Goal: Information Seeking & Learning: Learn about a topic

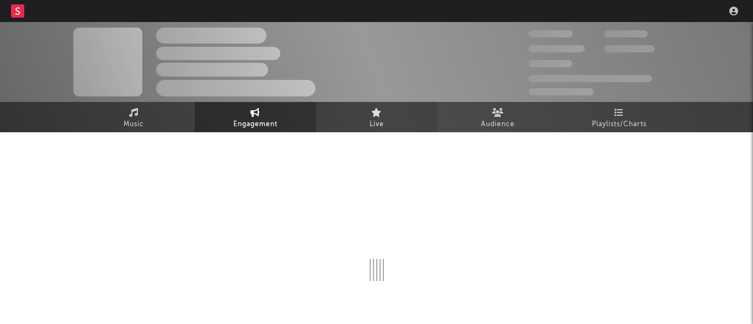
select select "1w"
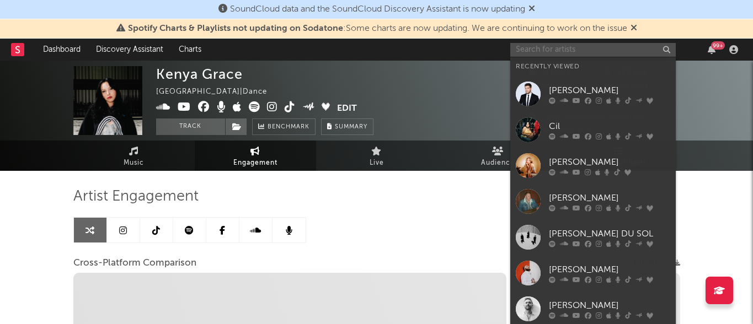
click at [607, 47] on input "text" at bounding box center [592, 50] width 165 height 14
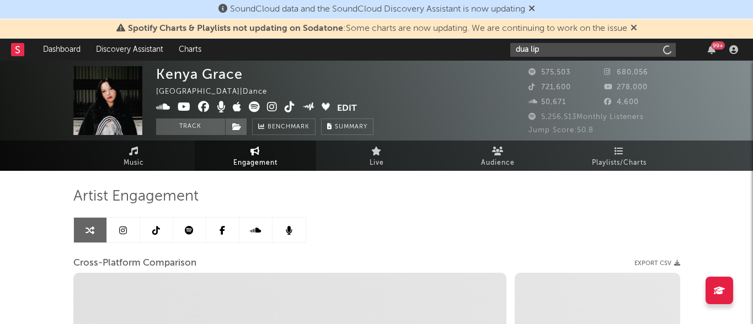
type input "dua lipa"
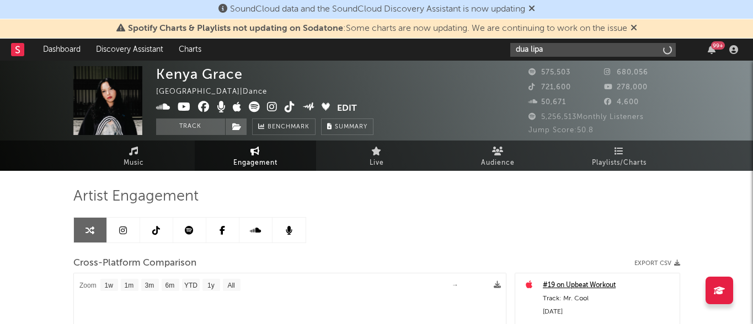
select select "1m"
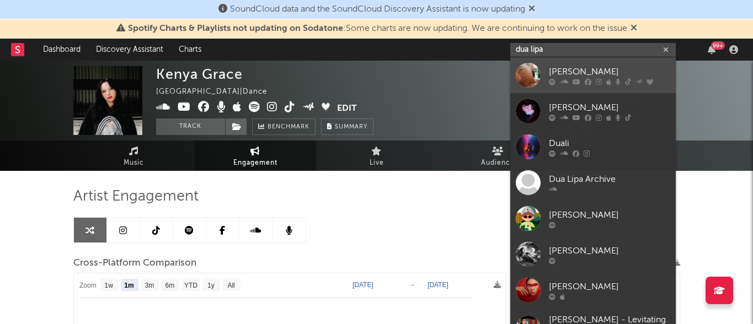
type input "dua lipa"
click at [531, 74] on div at bounding box center [528, 75] width 25 height 25
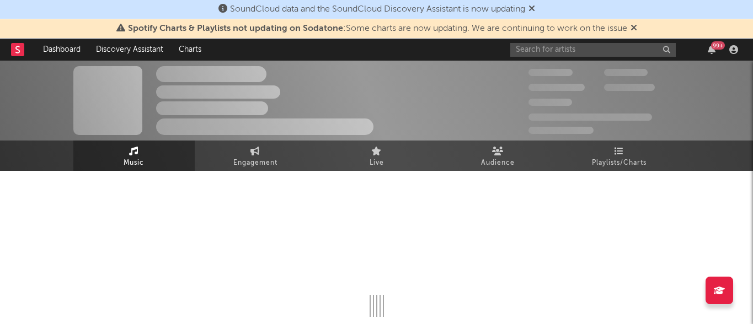
click at [116, 160] on link "Music" at bounding box center [133, 156] width 121 height 30
select select "6m"
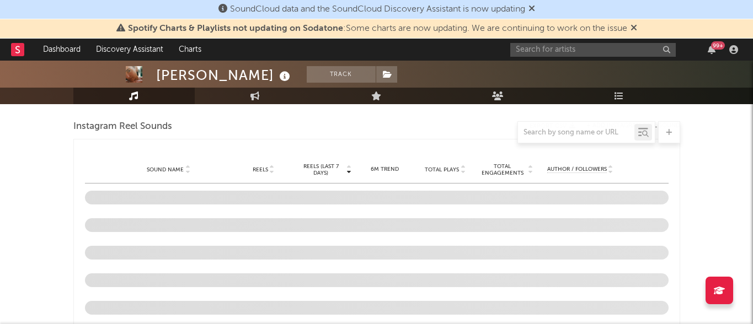
scroll to position [1028, 0]
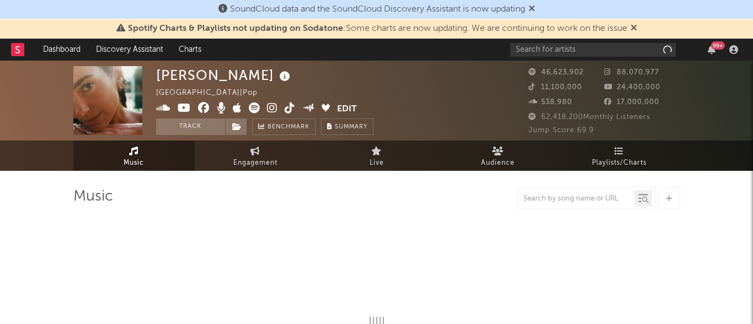
select select "6m"
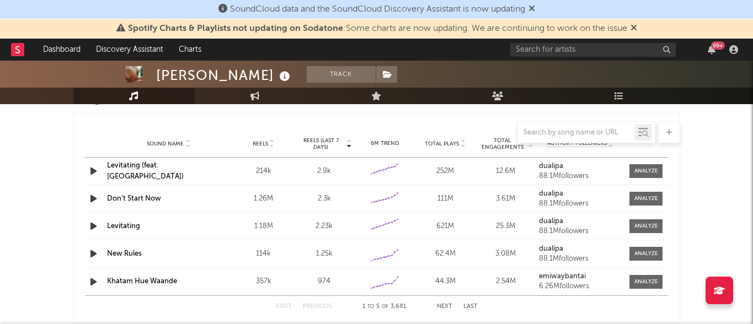
scroll to position [1053, 0]
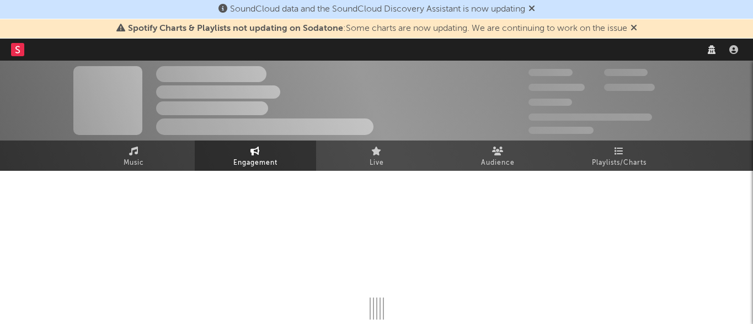
select select "1w"
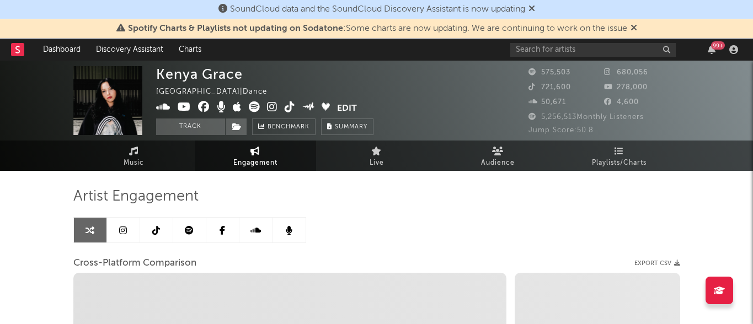
select select "1m"
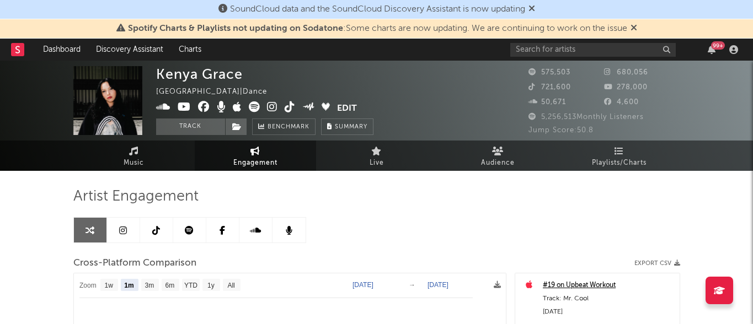
select select "1m"
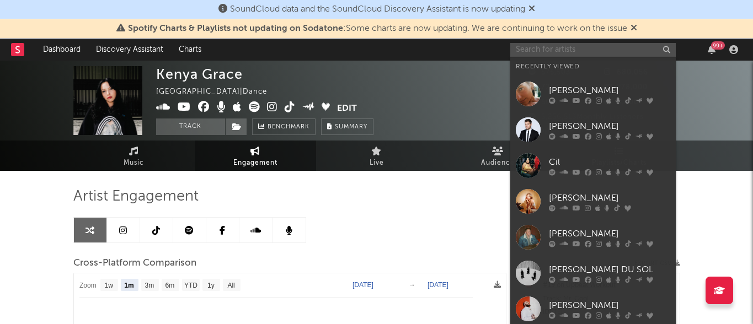
click at [548, 47] on input "text" at bounding box center [592, 50] width 165 height 14
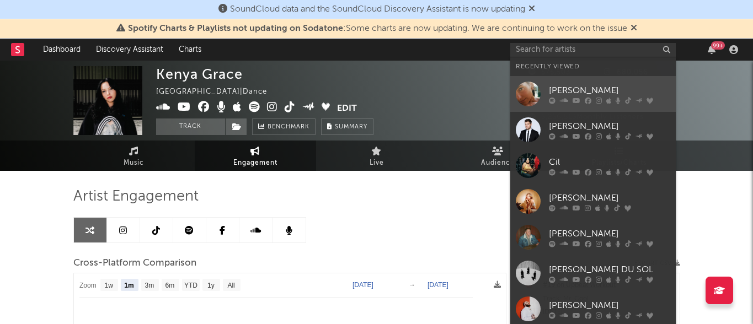
click at [526, 97] on div at bounding box center [528, 94] width 25 height 25
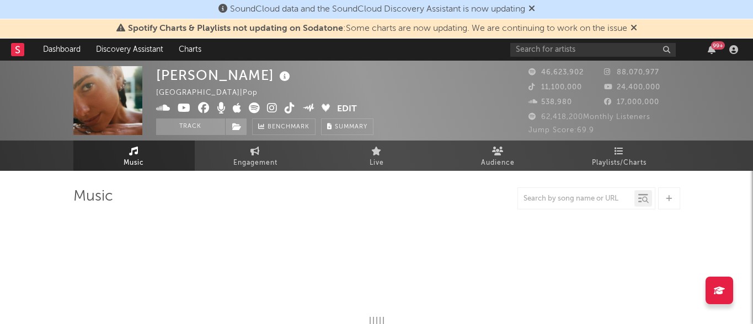
select select "6m"
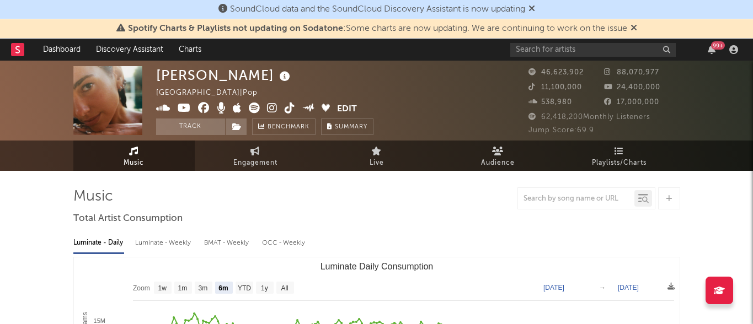
select select "6m"
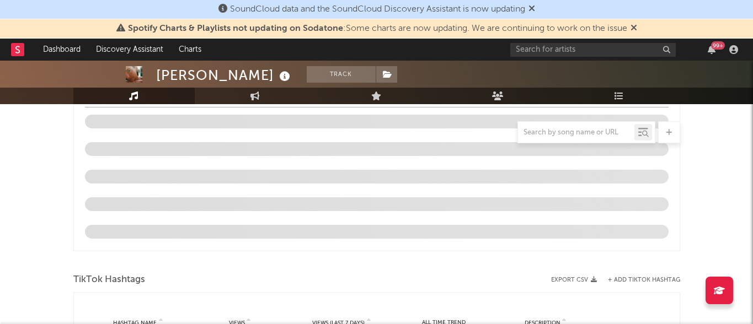
scroll to position [995, 0]
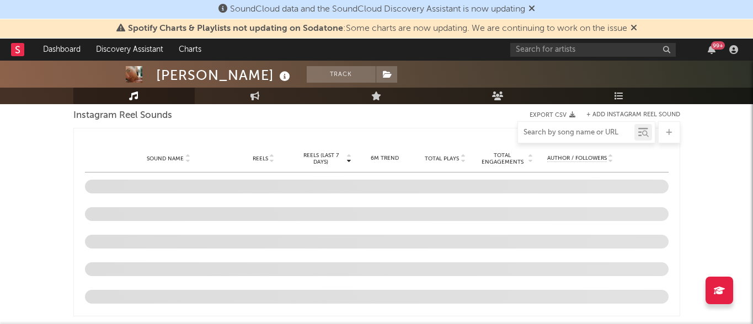
click at [569, 135] on input "text" at bounding box center [576, 133] width 116 height 9
click at [358, 129] on div at bounding box center [376, 132] width 607 height 22
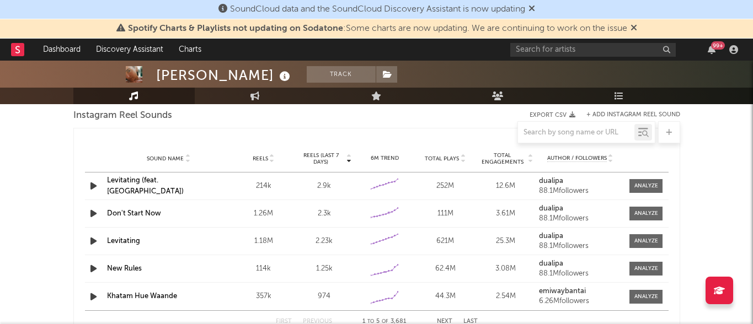
scroll to position [1052, 0]
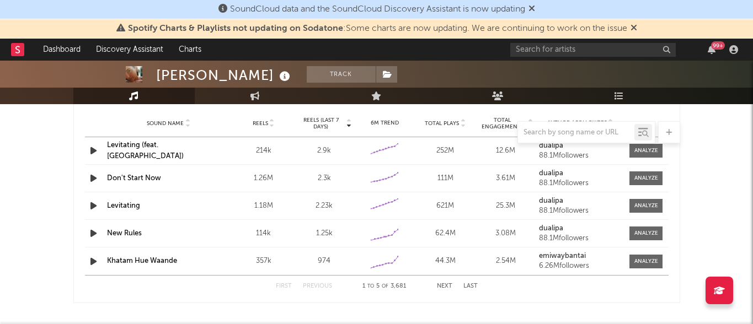
click at [445, 287] on button "Next" at bounding box center [444, 286] width 15 height 6
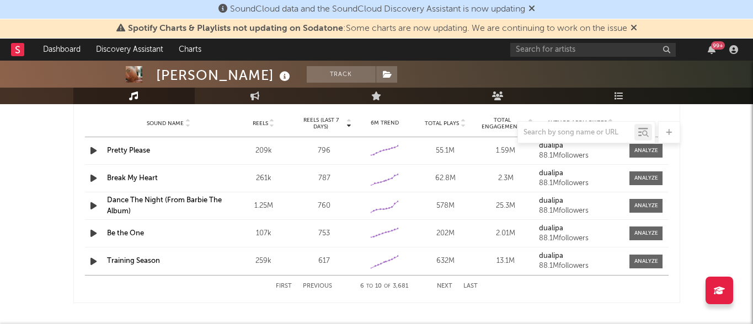
click at [92, 233] on icon "button" at bounding box center [94, 234] width 12 height 14
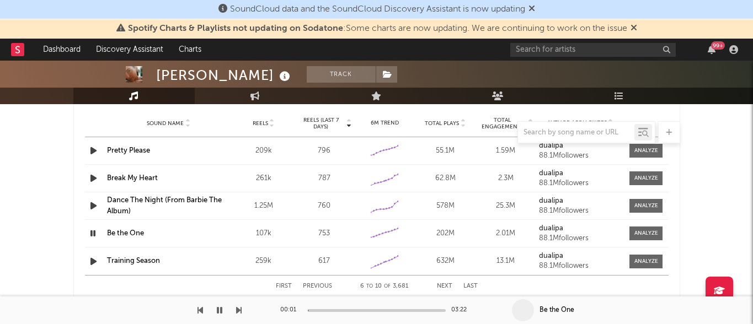
click at [93, 232] on icon "button" at bounding box center [93, 234] width 10 height 14
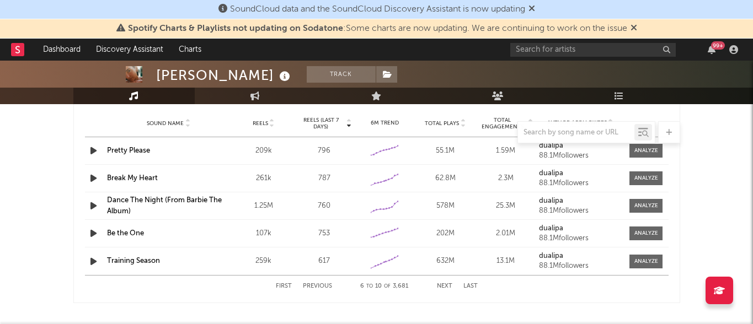
click at [94, 259] on icon "button" at bounding box center [94, 262] width 12 height 14
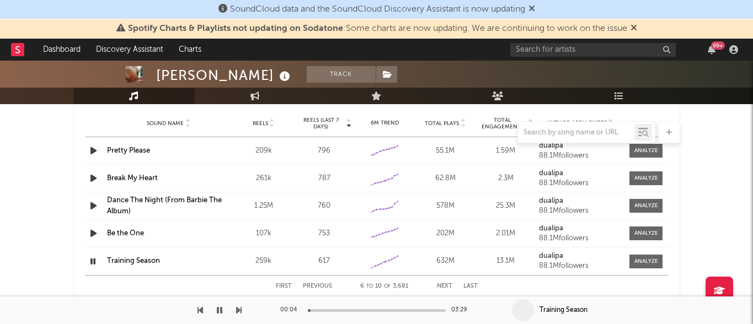
click at [94, 259] on icon "button" at bounding box center [93, 262] width 10 height 14
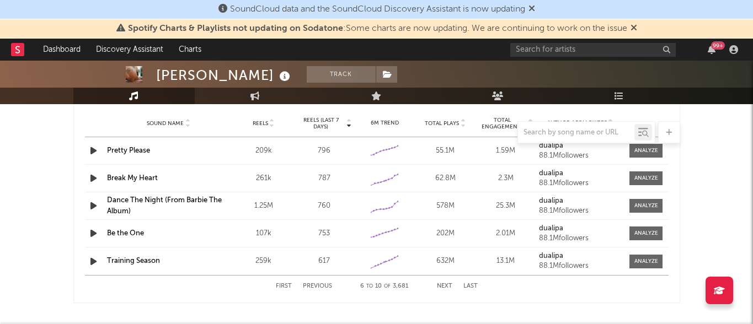
click at [442, 285] on button "Next" at bounding box center [444, 286] width 15 height 6
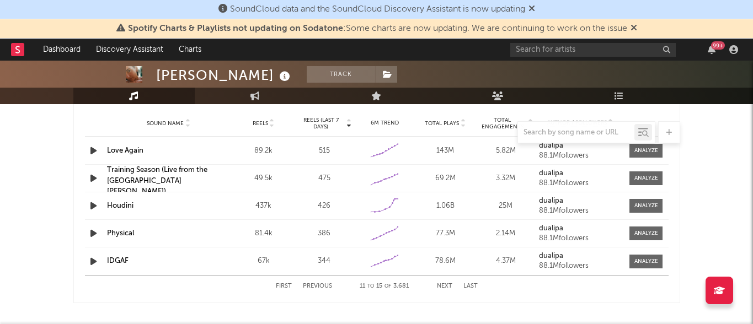
click at [325, 286] on button "Previous" at bounding box center [317, 286] width 29 height 6
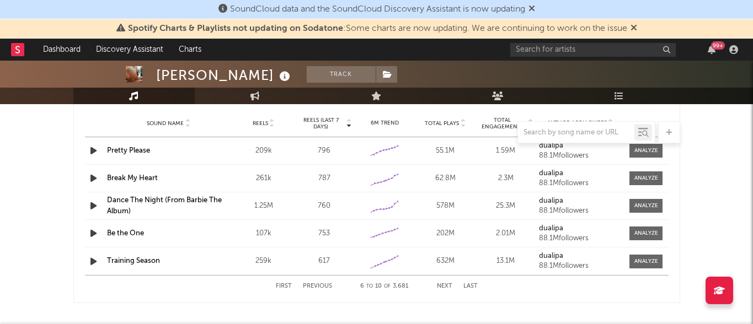
click at [445, 285] on button "Next" at bounding box center [444, 286] width 15 height 6
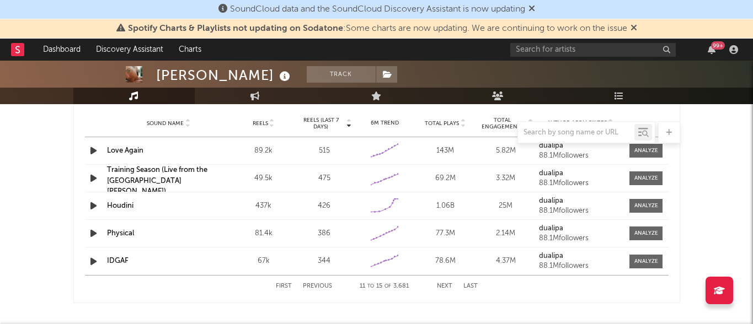
click at [445, 285] on button "Next" at bounding box center [444, 286] width 15 height 6
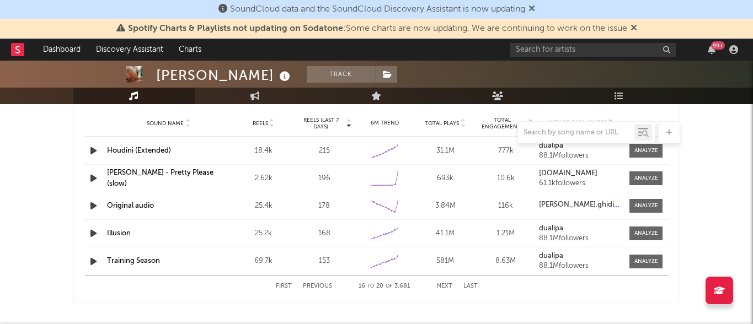
click at [445, 285] on button "Next" at bounding box center [444, 286] width 15 height 6
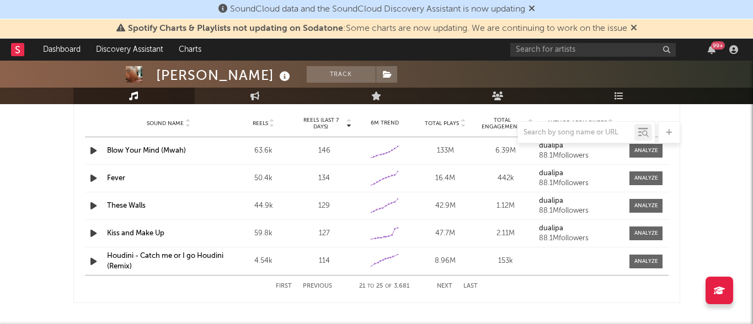
click at [437, 287] on button "Next" at bounding box center [444, 286] width 15 height 6
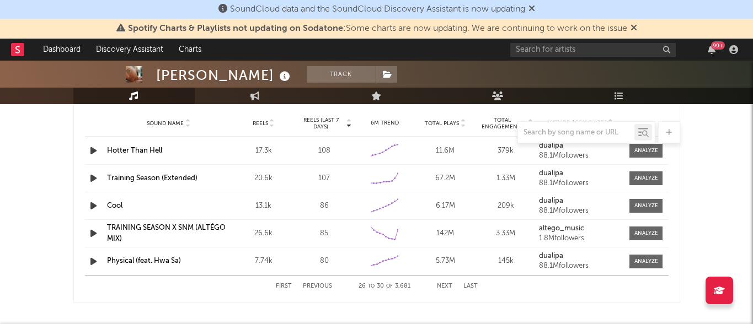
click at [329, 285] on button "Previous" at bounding box center [317, 286] width 29 height 6
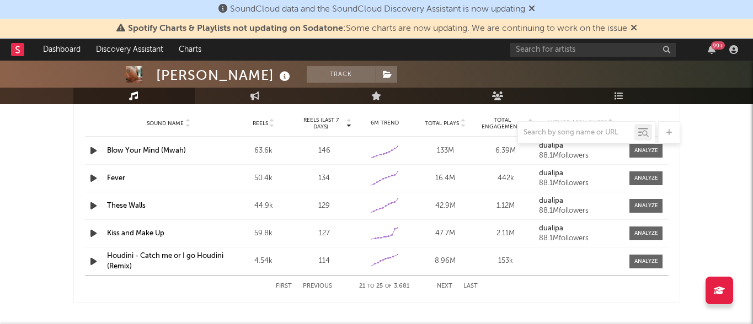
click at [330, 285] on button "Previous" at bounding box center [317, 286] width 29 height 6
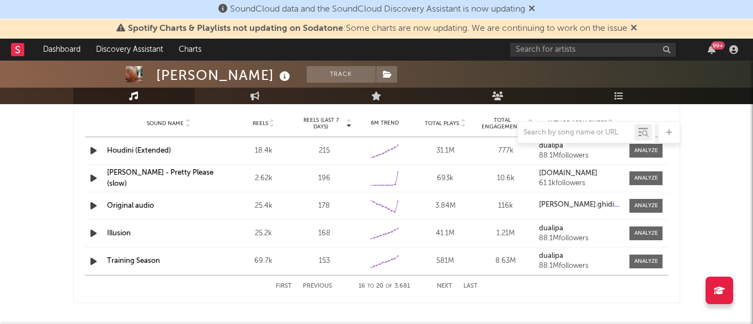
click at [330, 285] on button "Previous" at bounding box center [317, 286] width 29 height 6
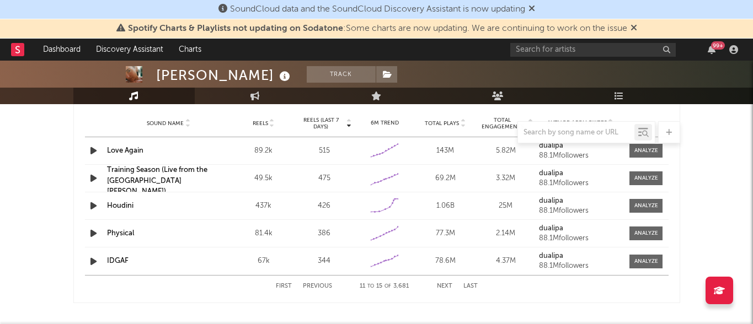
click at [323, 284] on button "Previous" at bounding box center [317, 286] width 29 height 6
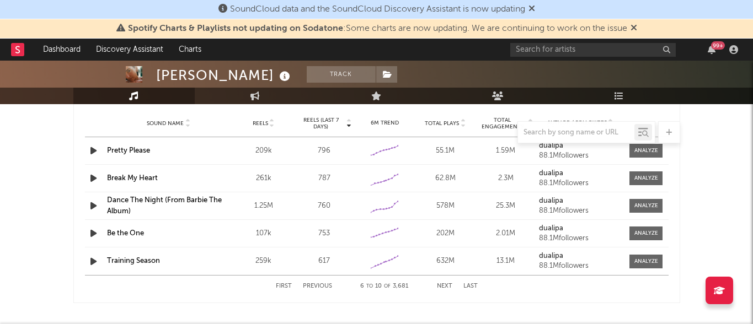
click at [97, 178] on icon "button" at bounding box center [94, 179] width 12 height 14
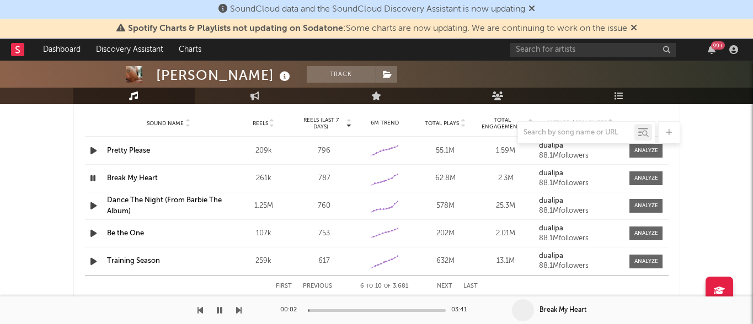
click at [96, 178] on icon "button" at bounding box center [93, 179] width 10 height 14
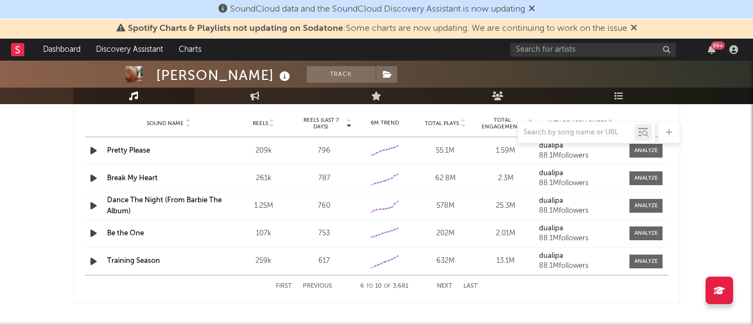
click at [444, 287] on button "Next" at bounding box center [444, 286] width 15 height 6
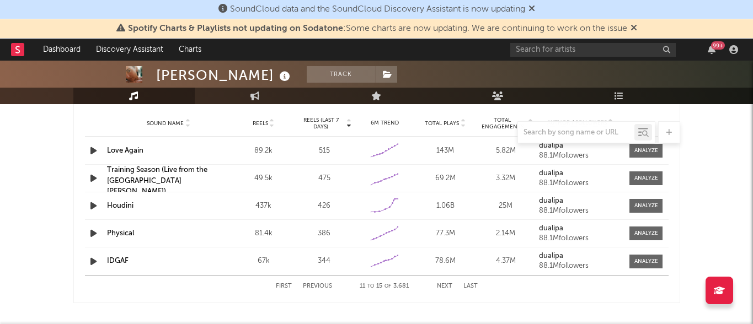
click at [94, 207] on icon "button" at bounding box center [94, 206] width 12 height 14
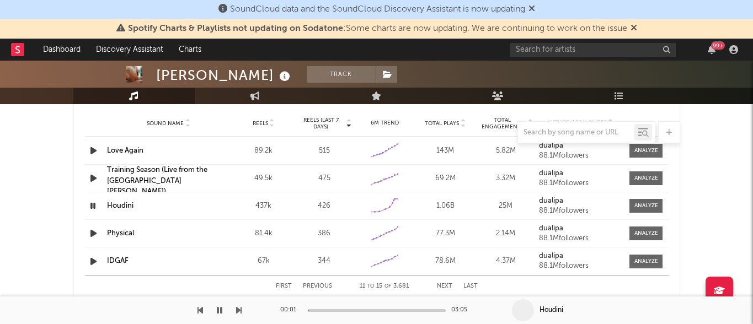
click at [94, 205] on icon "button" at bounding box center [93, 206] width 10 height 14
